Goal: Task Accomplishment & Management: Manage account settings

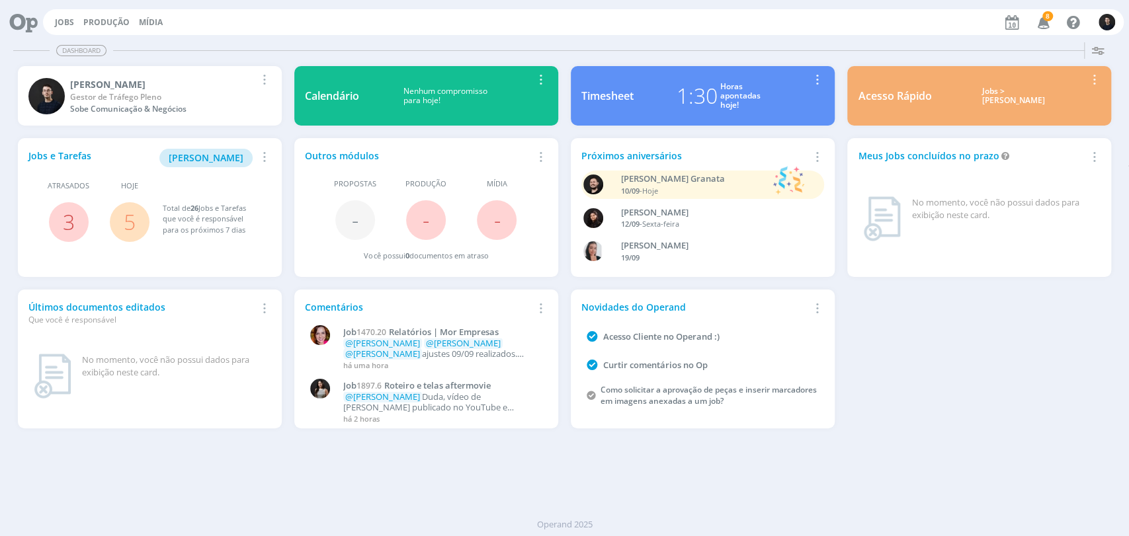
click at [26, 24] on icon at bounding box center [18, 22] width 27 height 26
click at [209, 156] on span "[PERSON_NAME]" at bounding box center [206, 157] width 75 height 13
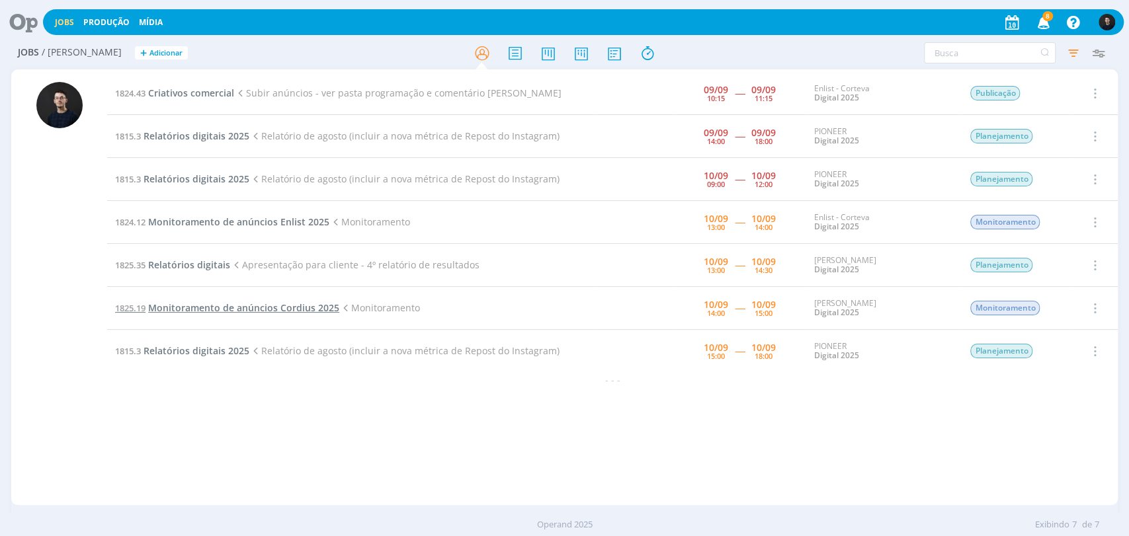
click at [251, 304] on span "Monitoramento de anúncios Cordius 2025" at bounding box center [243, 308] width 191 height 13
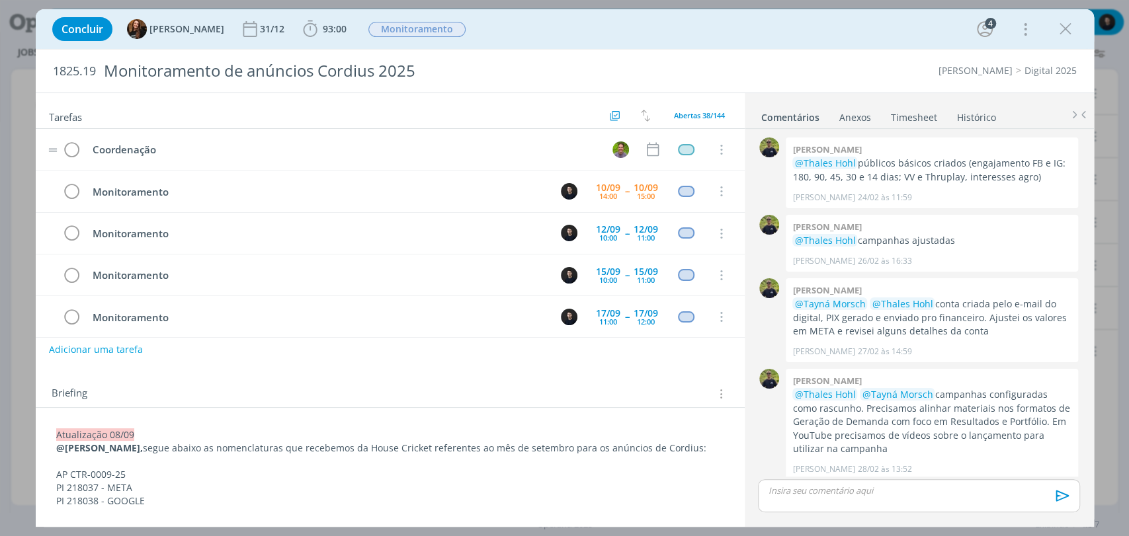
scroll to position [777, 0]
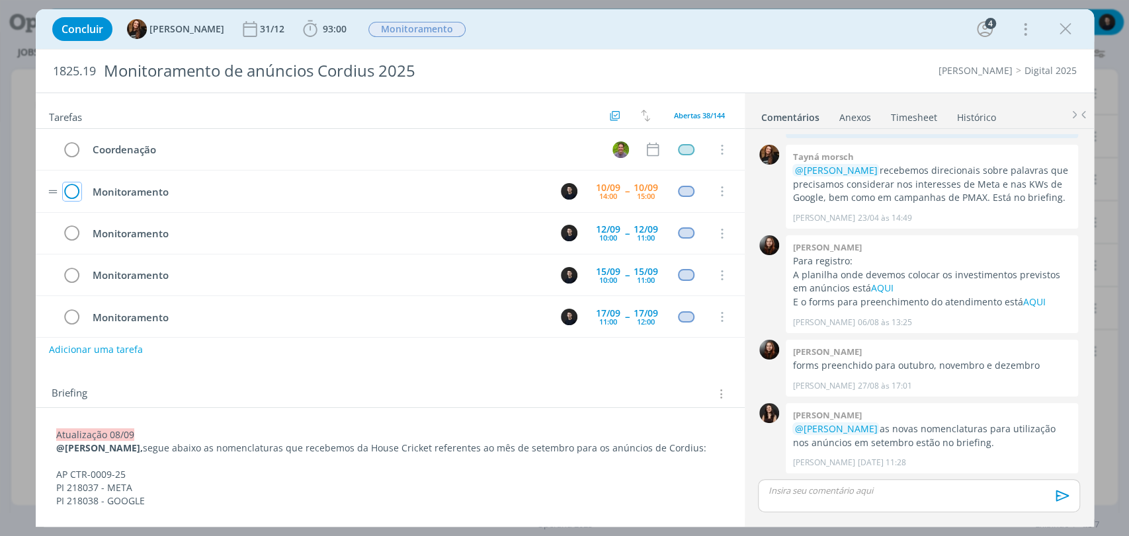
click at [72, 192] on icon "dialog" at bounding box center [72, 192] width 19 height 20
click at [1067, 33] on icon "dialog" at bounding box center [1066, 29] width 20 height 20
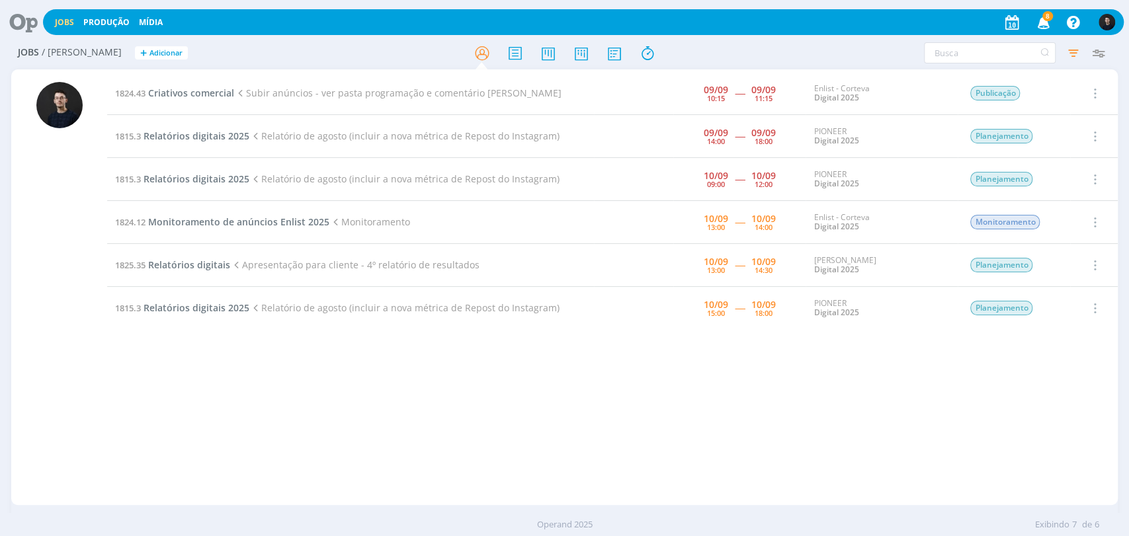
click at [254, 40] on h2 "Jobs / [PERSON_NAME] + Adicionar" at bounding box center [196, 51] width 356 height 28
click at [10, 16] on icon at bounding box center [18, 22] width 27 height 26
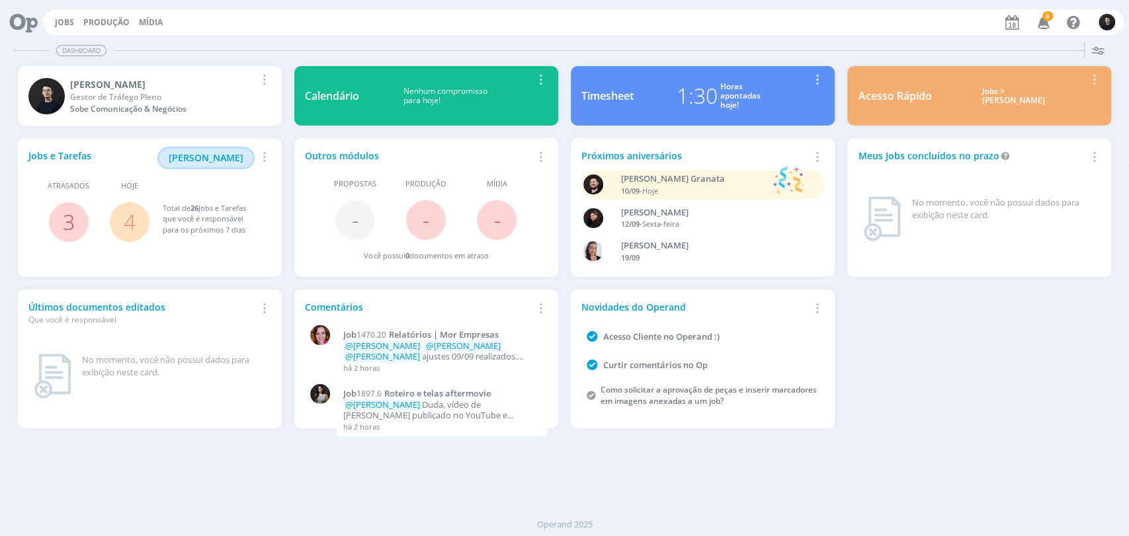
click at [216, 155] on span "[PERSON_NAME]" at bounding box center [206, 157] width 75 height 13
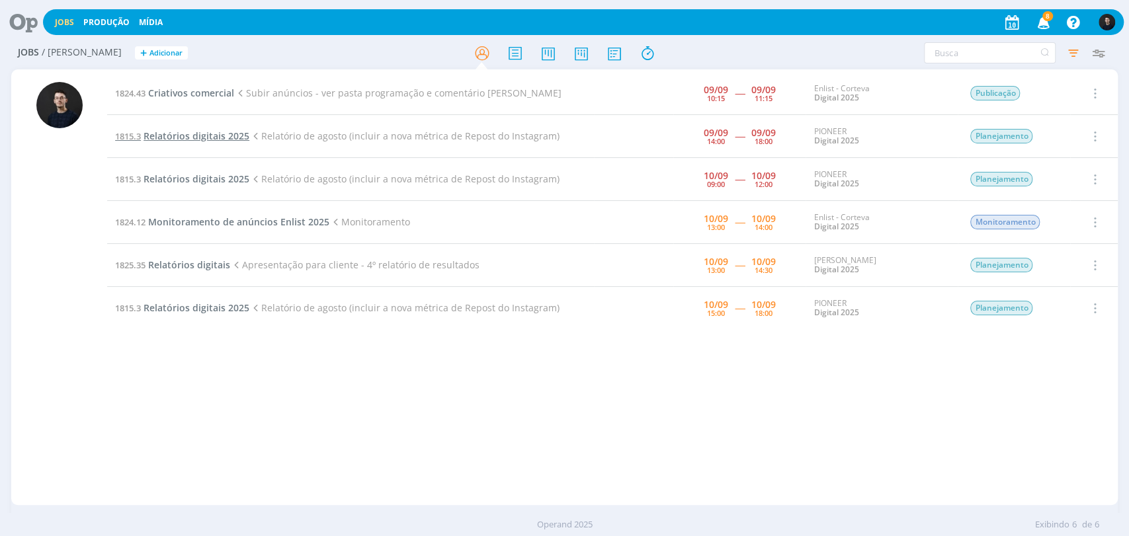
click at [233, 132] on span "Relatórios digitais 2025" at bounding box center [197, 136] width 106 height 13
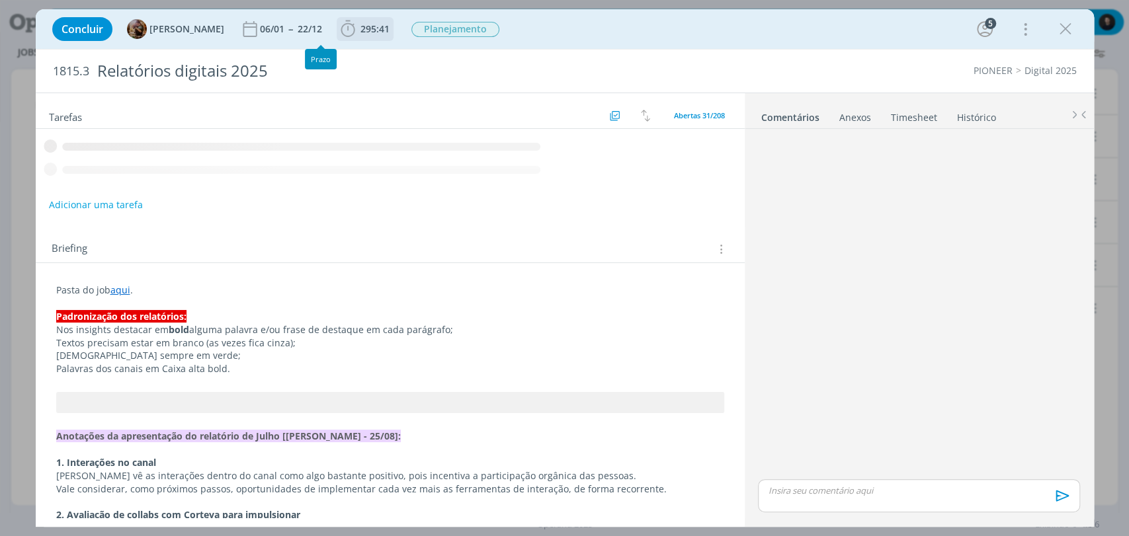
click at [356, 27] on icon "dialog" at bounding box center [348, 29] width 20 height 20
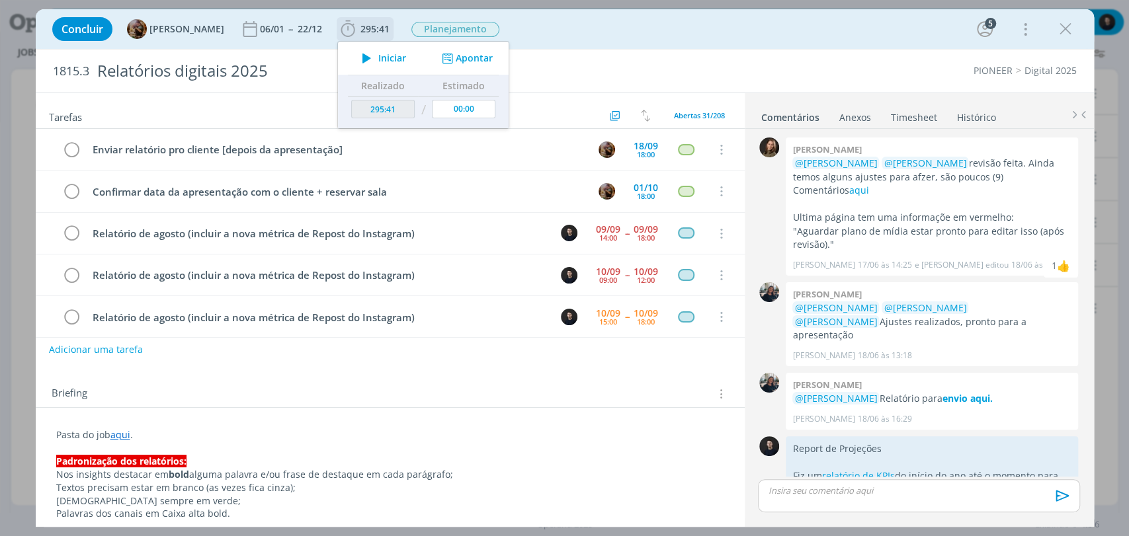
scroll to position [1459, 0]
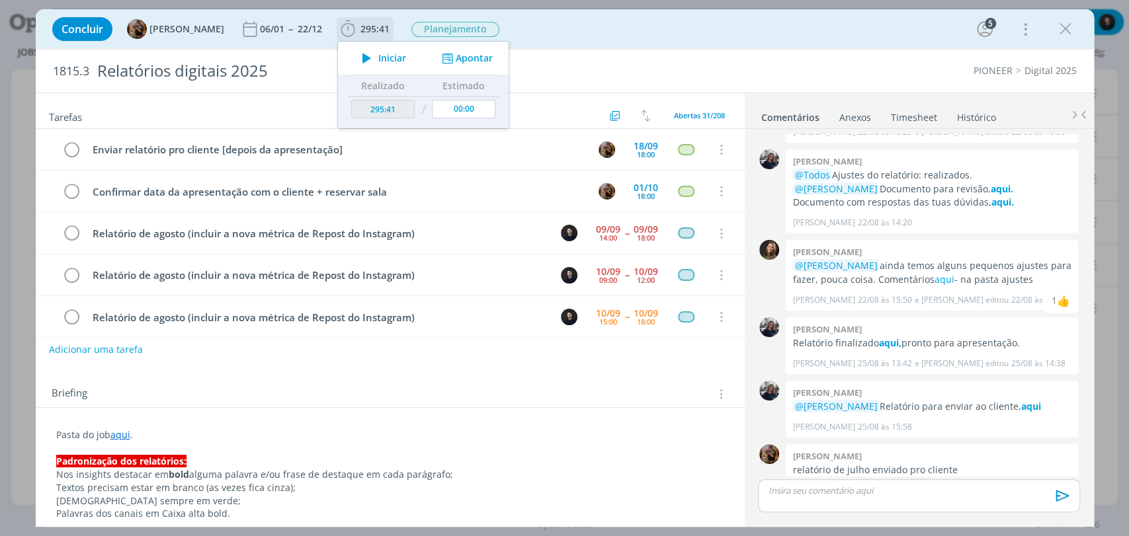
click at [493, 60] on button "Apontar" at bounding box center [465, 59] width 55 height 14
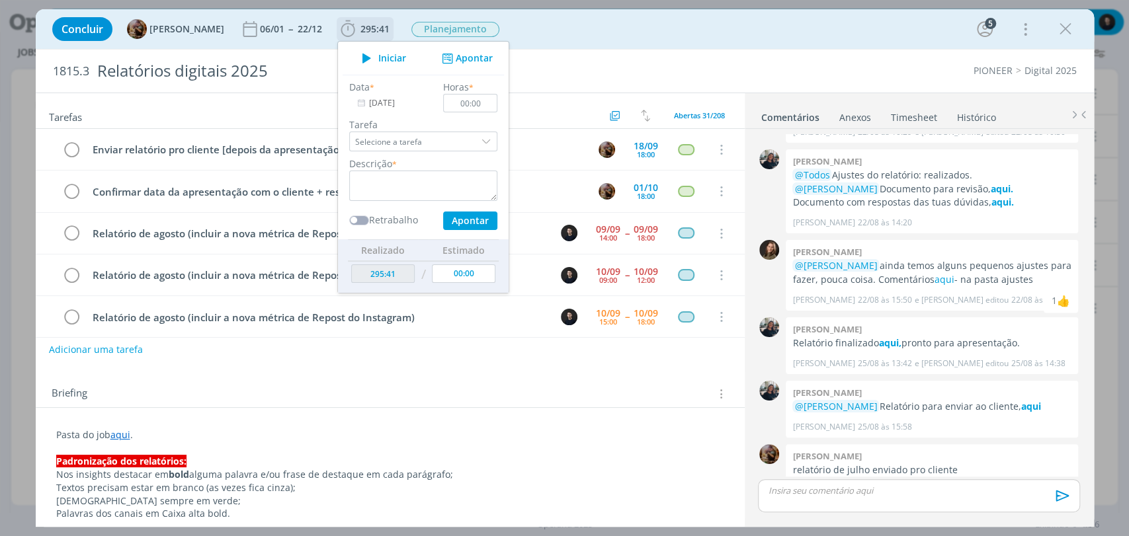
scroll to position [42, 0]
type input "01:10"
click at [444, 192] on textarea "dialog" at bounding box center [423, 186] width 148 height 30
type textarea "relatório"
click at [443, 212] on button "Apontar" at bounding box center [470, 221] width 54 height 19
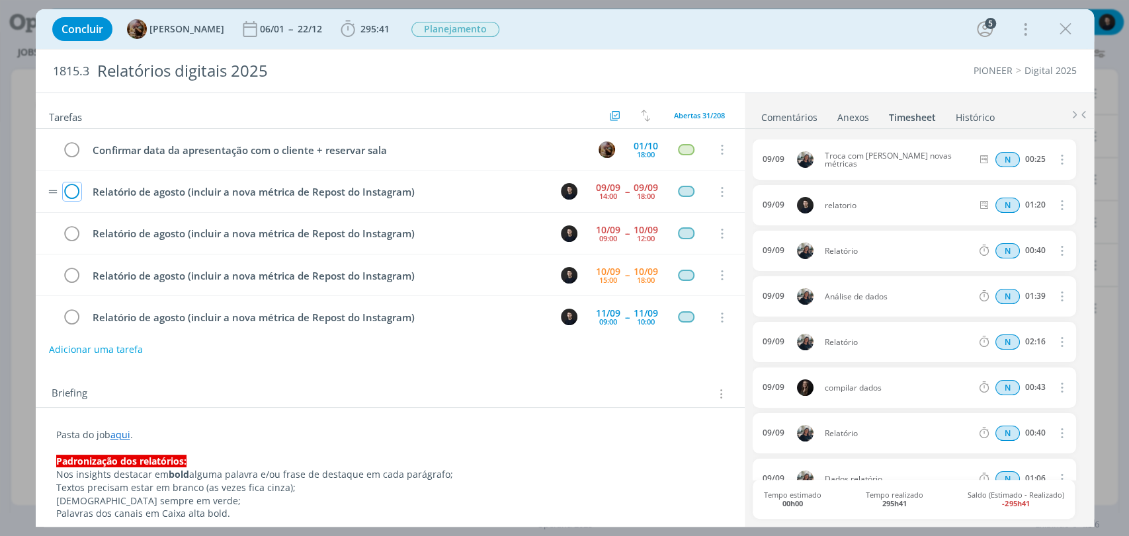
click at [70, 194] on icon "dialog" at bounding box center [72, 193] width 19 height 20
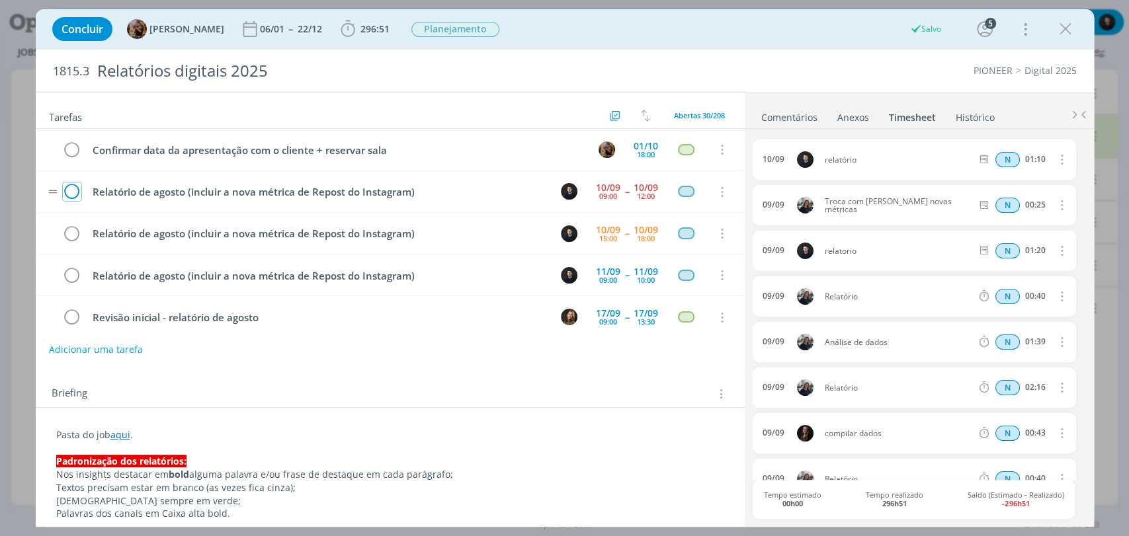
click at [71, 193] on icon "dialog" at bounding box center [72, 193] width 19 height 20
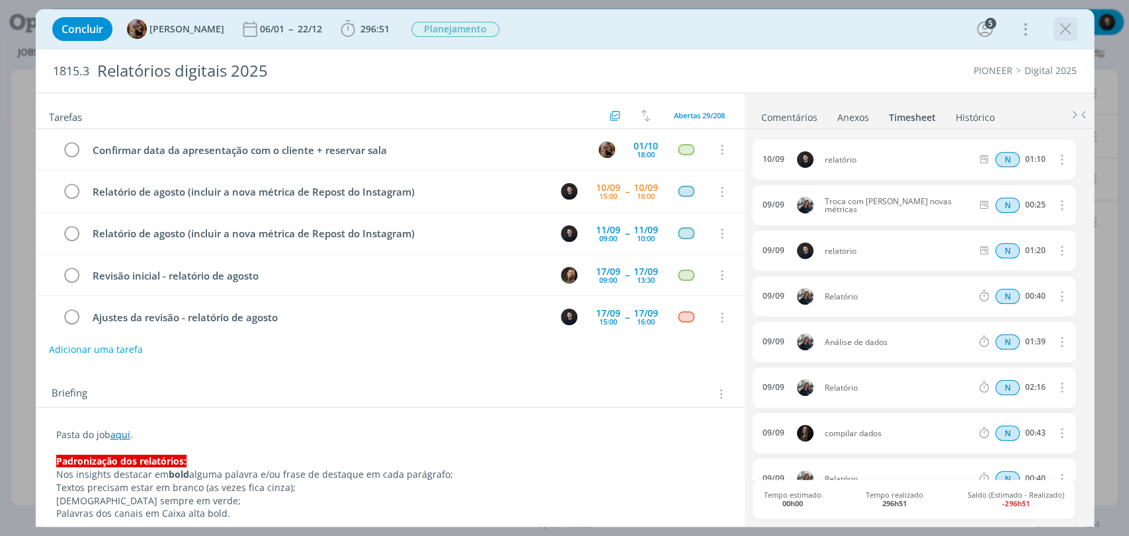
click at [1060, 33] on icon "dialog" at bounding box center [1066, 29] width 20 height 20
